Goal: Transaction & Acquisition: Obtain resource

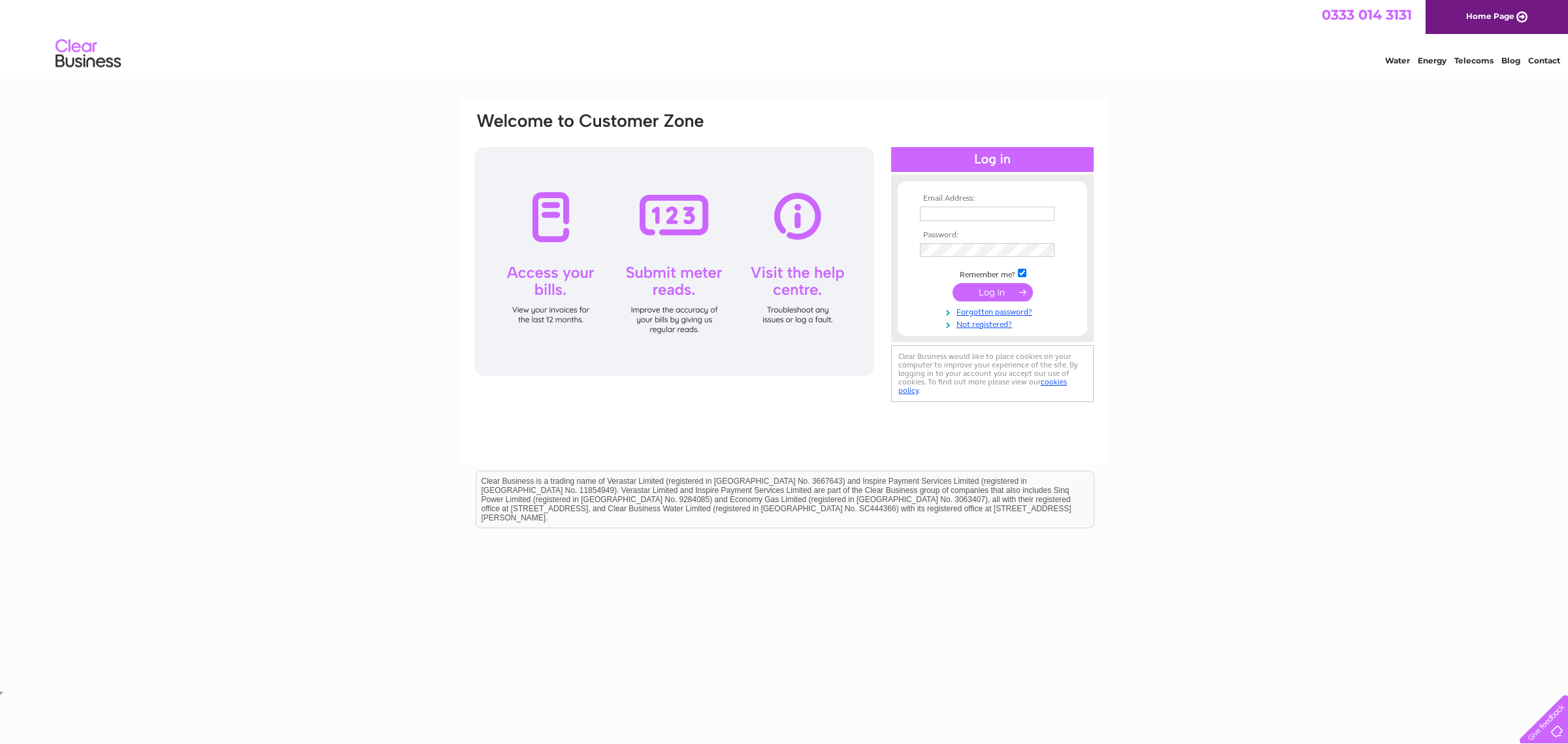
click at [961, 213] on input "text" at bounding box center [987, 213] width 135 height 14
type input "[EMAIL_ADDRESS][DOMAIN_NAME]"
click at [953, 283] on input "submit" at bounding box center [993, 292] width 81 height 18
click at [991, 289] on input "submit" at bounding box center [993, 292] width 81 height 18
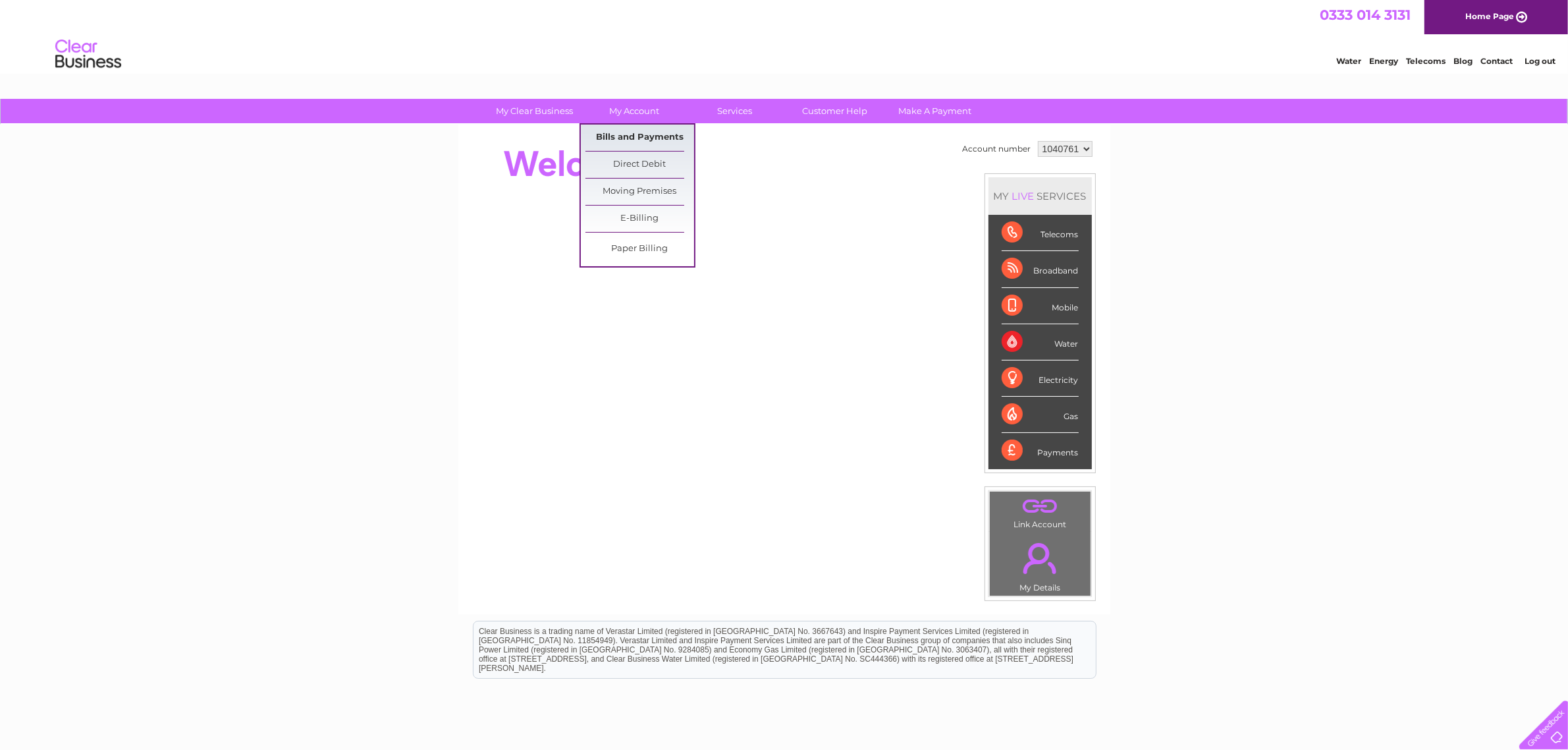
click at [613, 132] on link "Bills and Payments" at bounding box center [639, 137] width 108 height 27
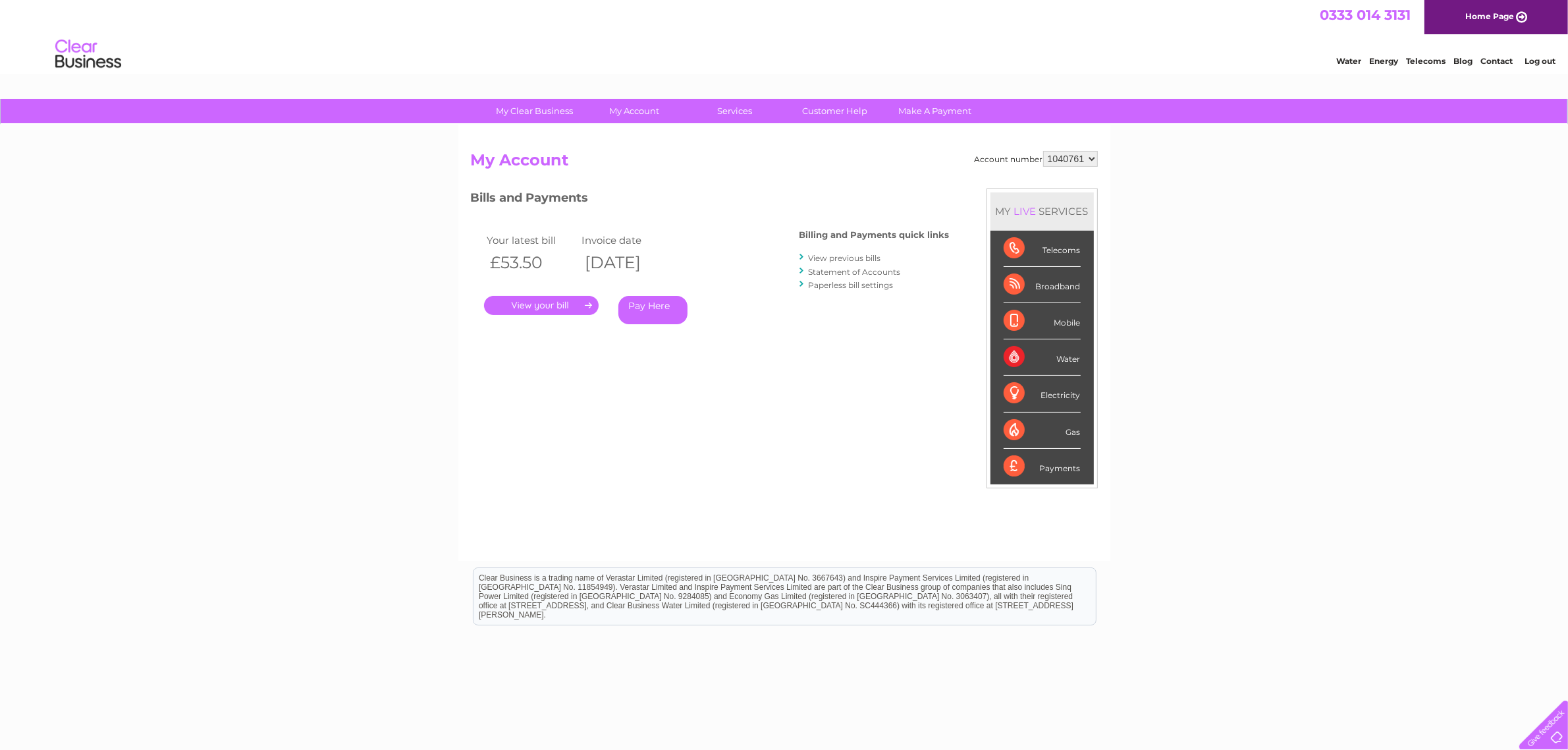
click at [546, 307] on link "." at bounding box center [542, 306] width 115 height 19
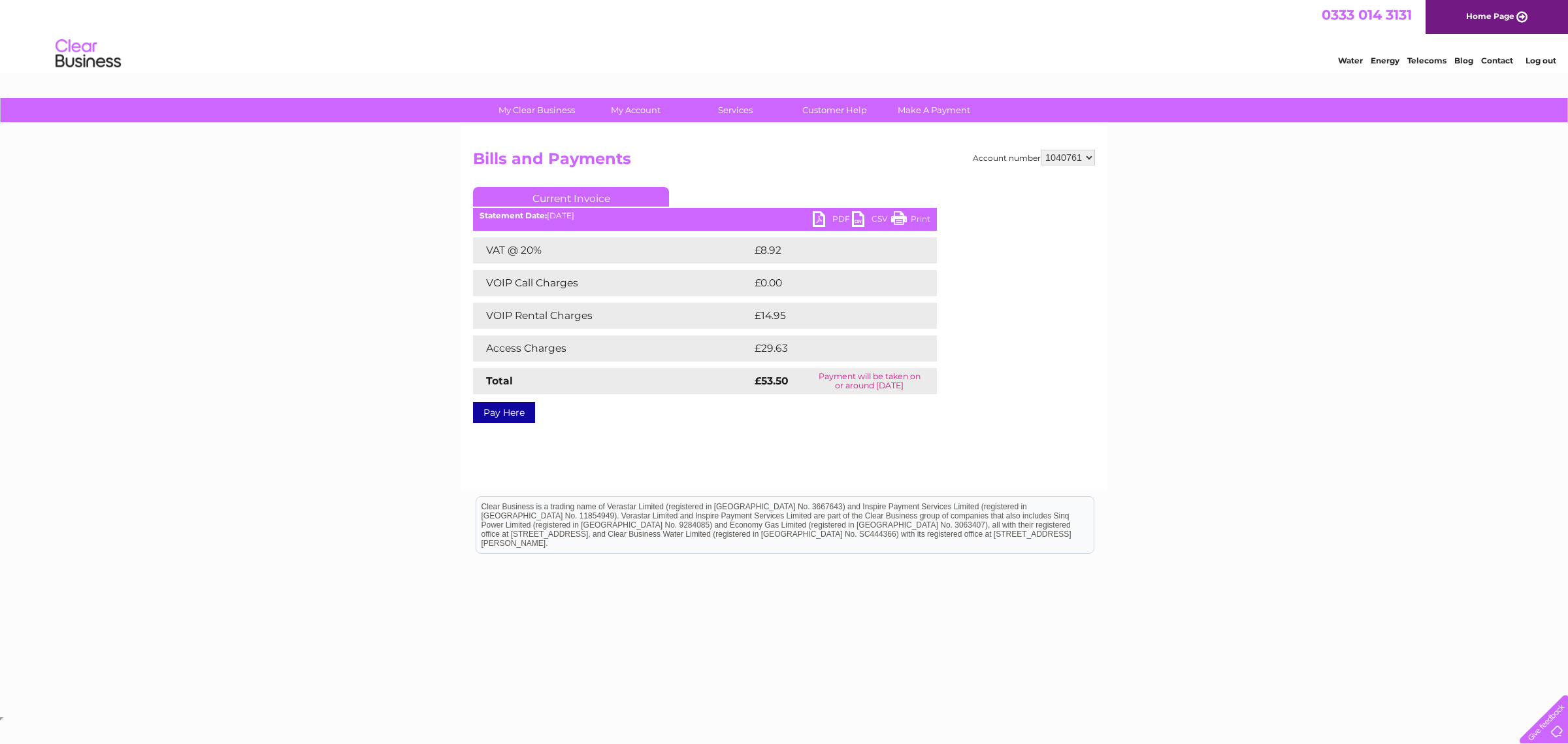
click at [818, 214] on link "PDF" at bounding box center [832, 221] width 39 height 19
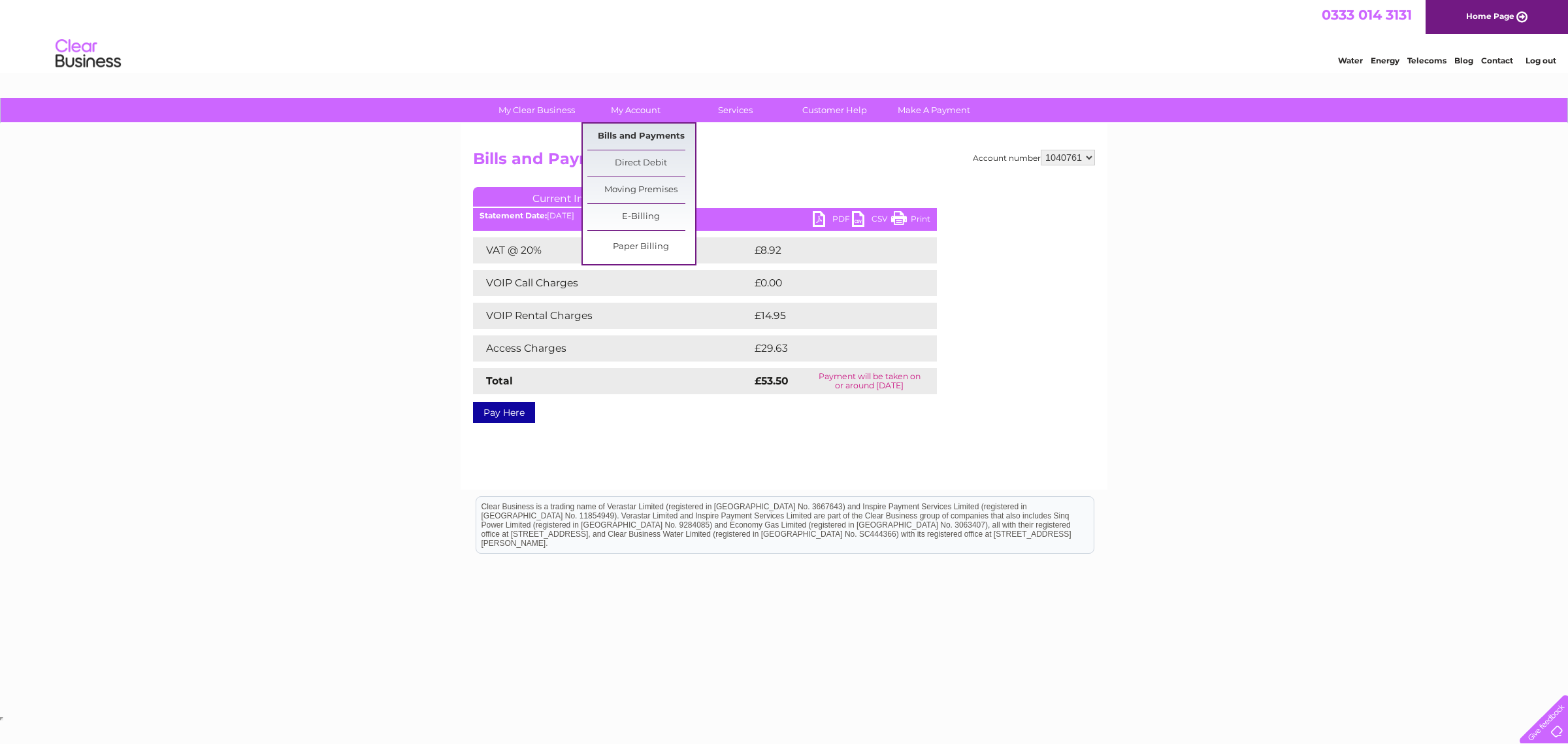
click at [634, 135] on link "Bills and Payments" at bounding box center [641, 136] width 108 height 26
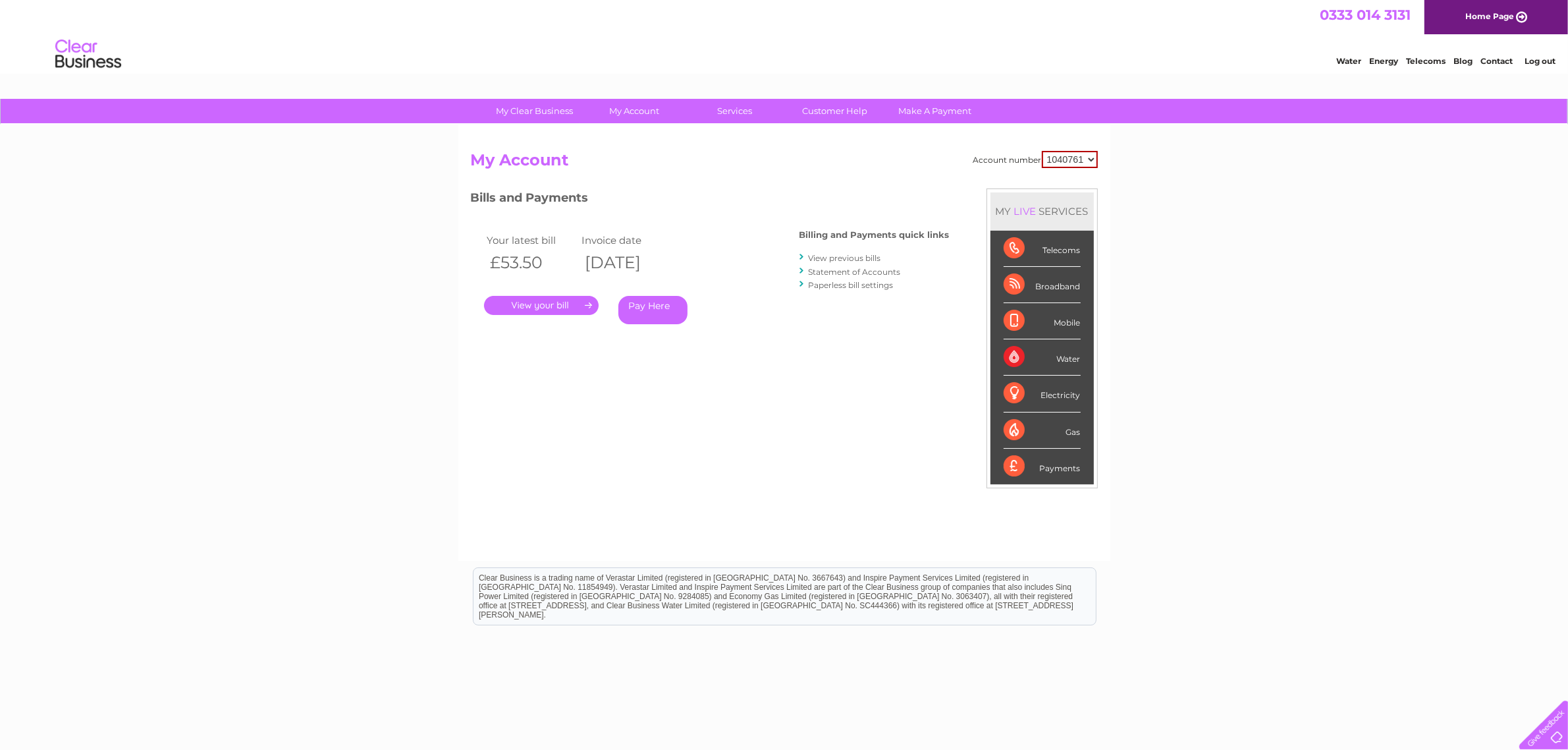
click at [836, 269] on link "Statement of Accounts" at bounding box center [855, 272] width 92 height 10
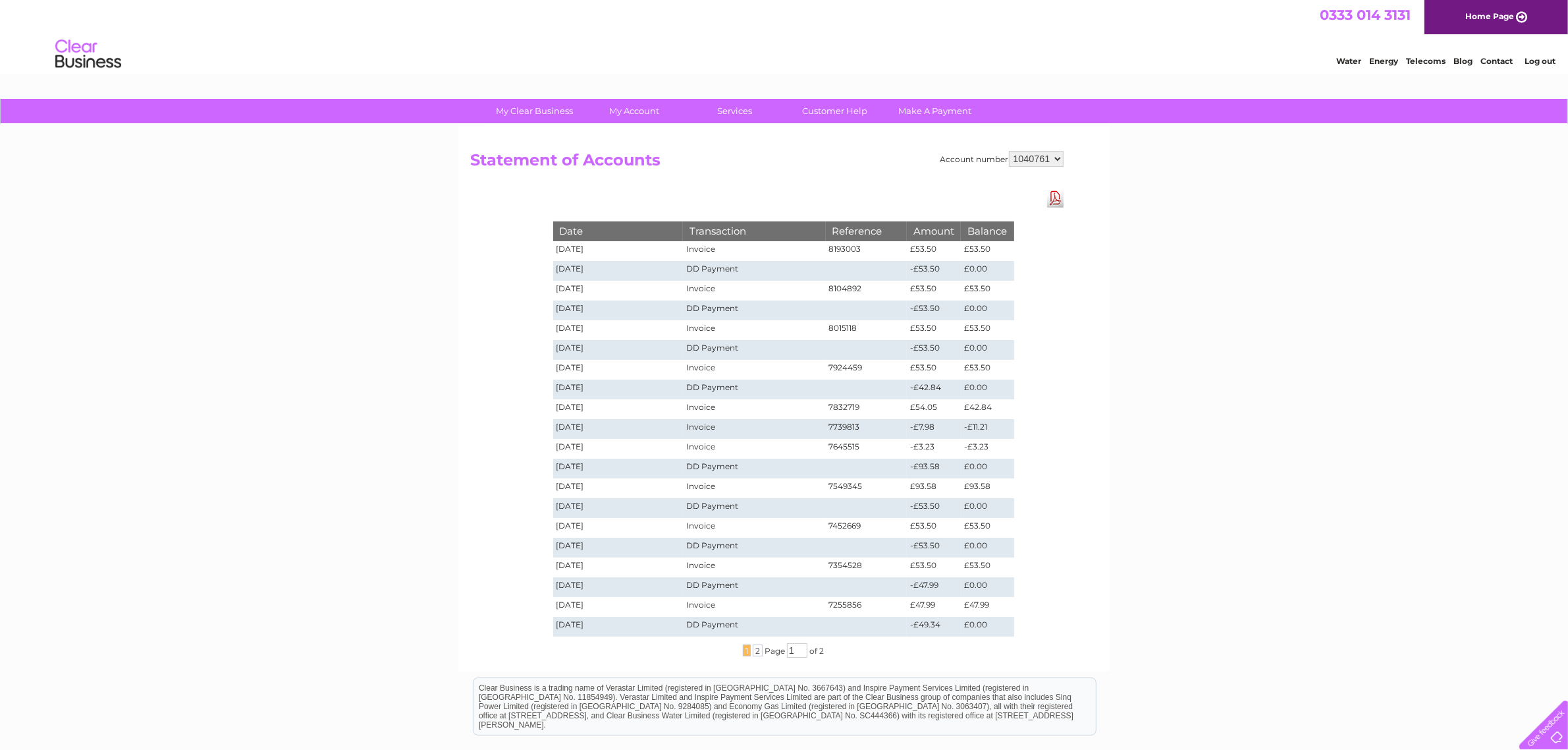
click at [1535, 57] on link "Log out" at bounding box center [1539, 61] width 31 height 10
